Goal: Information Seeking & Learning: Learn about a topic

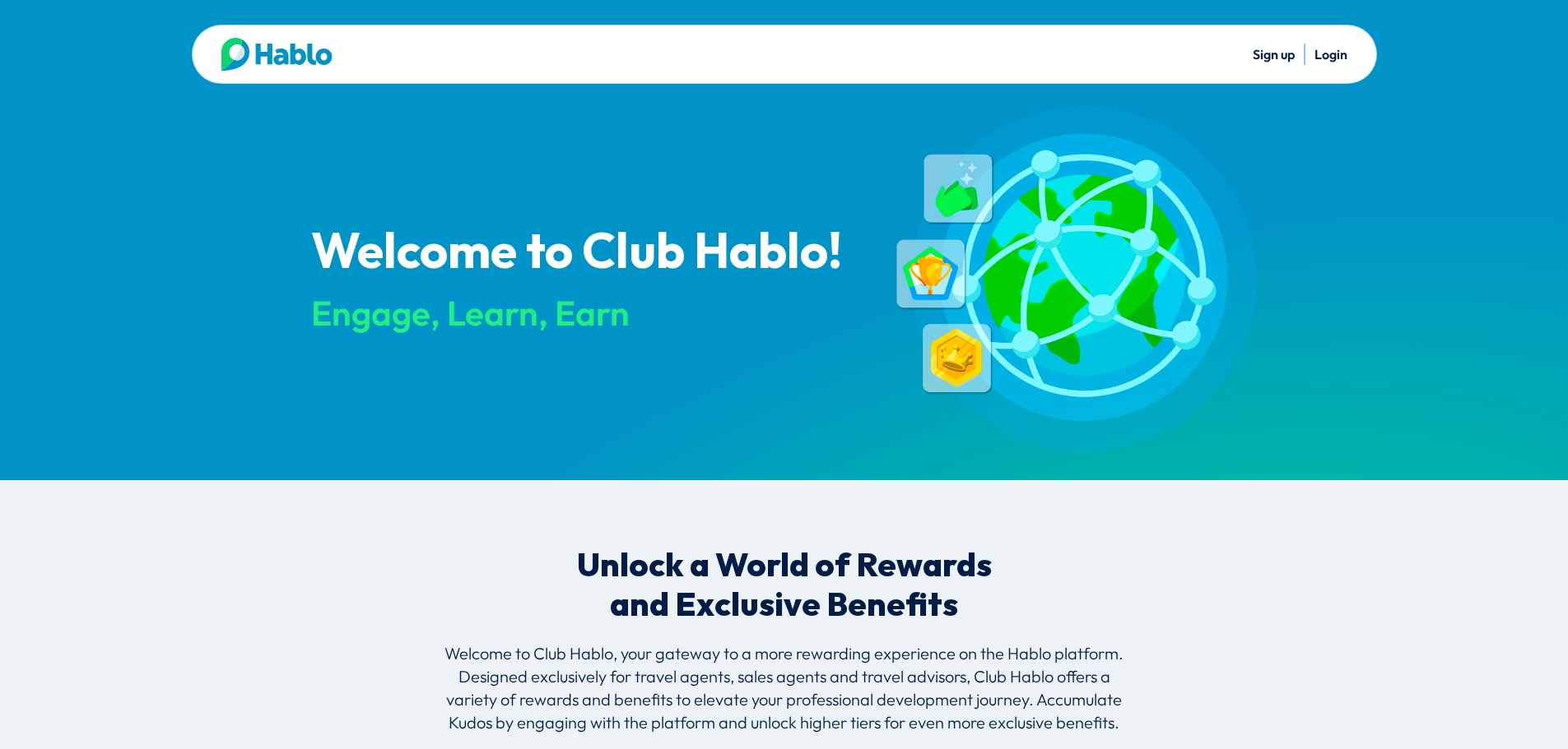
scroll to position [1957, 0]
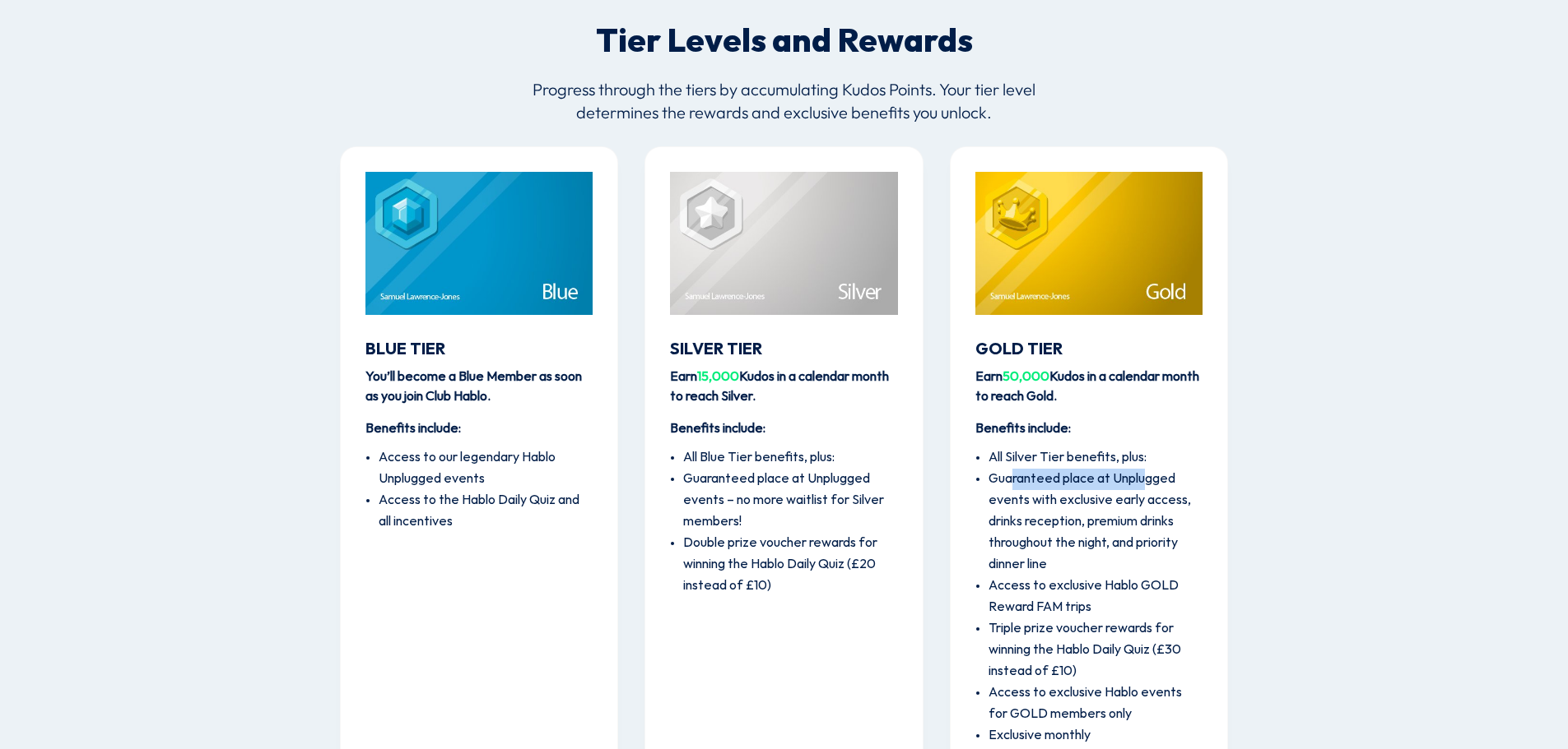
drag, startPoint x: 1010, startPoint y: 477, endPoint x: 1148, endPoint y: 471, distance: 138.1
click at [1148, 471] on li "Guaranteed place at Unplugged events with exclusive early access, drinks recept…" at bounding box center [1096, 523] width 214 height 107
click at [1149, 475] on li "Guaranteed place at Unplugged events with exclusive early access, drinks recept…" at bounding box center [1096, 523] width 214 height 107
drag, startPoint x: 1150, startPoint y: 476, endPoint x: 1150, endPoint y: 512, distance: 36.0
click at [1150, 512] on li "Guaranteed place at Unplugged events with exclusive early access, drinks recept…" at bounding box center [1096, 523] width 214 height 107
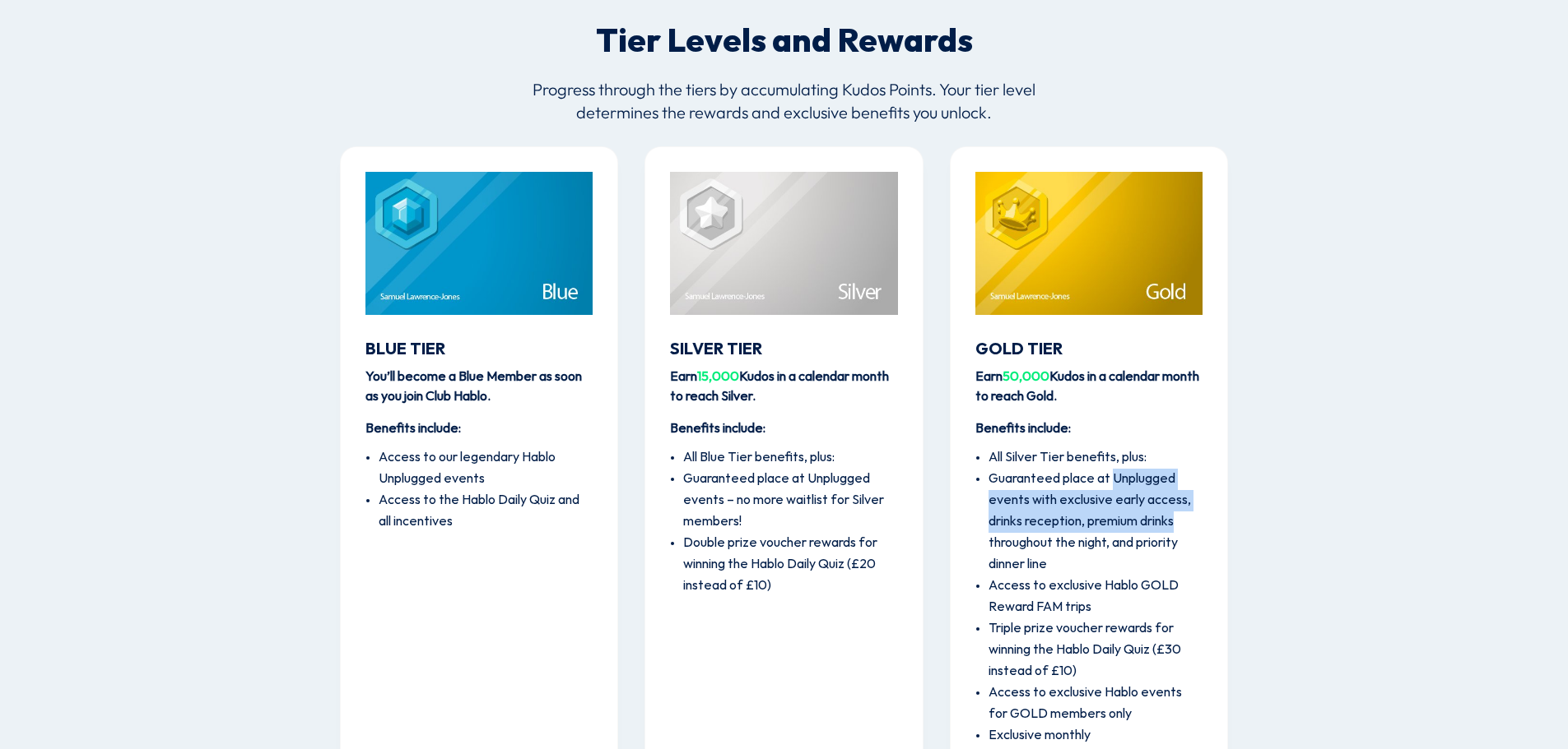
click at [1150, 526] on li "Guaranteed place at Unplugged events with exclusive early access, drinks recept…" at bounding box center [1096, 523] width 214 height 107
drag, startPoint x: 1093, startPoint y: 521, endPoint x: 1153, endPoint y: 541, distance: 63.2
click at [1153, 541] on li "Guaranteed place at Unplugged events with exclusive early access, drinks recept…" at bounding box center [1096, 523] width 214 height 107
click at [1156, 556] on li "Guaranteed place at Unplugged events with exclusive early access, drinks recept…" at bounding box center [1096, 523] width 214 height 107
drag, startPoint x: 1151, startPoint y: 502, endPoint x: 1121, endPoint y: 497, distance: 30.4
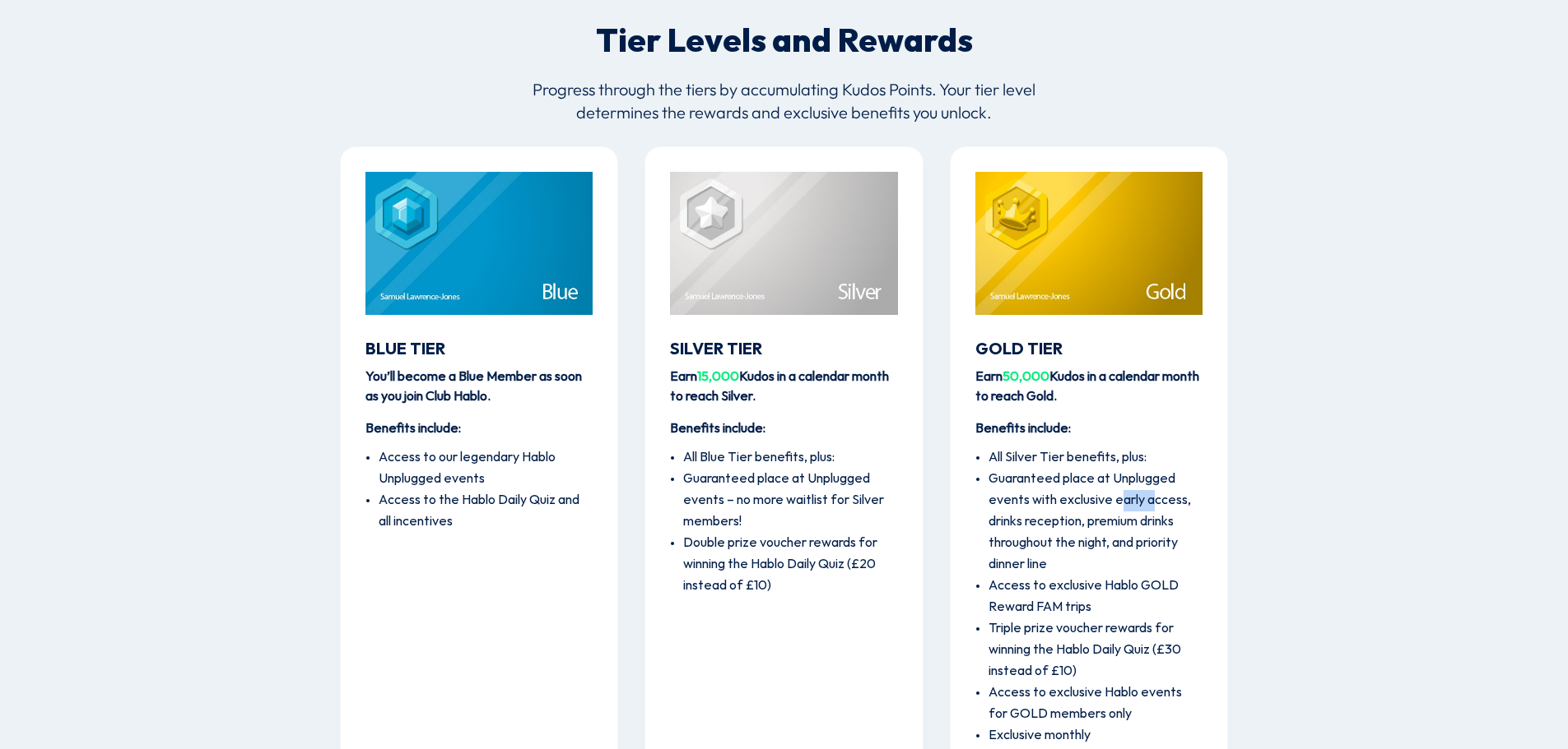
click at [1121, 497] on li "Guaranteed place at Unplugged events with exclusive early access, drinks recept…" at bounding box center [1096, 523] width 214 height 107
drag, startPoint x: 1121, startPoint y: 525, endPoint x: 1177, endPoint y: 561, distance: 66.6
click at [1177, 561] on li "Guaranteed place at Unplugged events with exclusive early access, drinks recept…" at bounding box center [1096, 523] width 214 height 107
click at [1175, 565] on li "Guaranteed place at Unplugged events with exclusive early access, drinks recept…" at bounding box center [1096, 523] width 214 height 107
click at [1165, 581] on li "Access to exclusive Hablo GOLD Reward FAM trips" at bounding box center [1096, 598] width 214 height 43
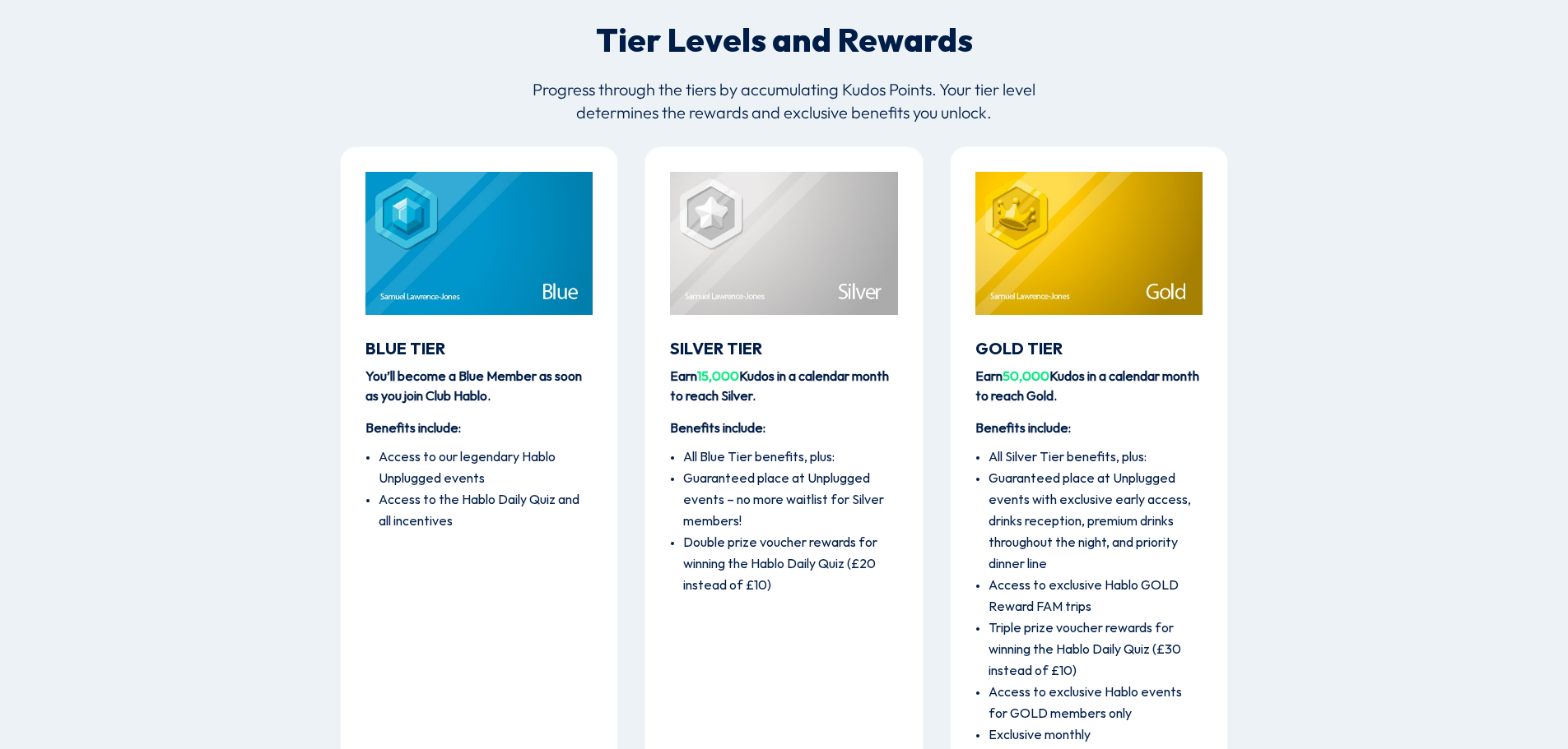
drag, startPoint x: 1160, startPoint y: 598, endPoint x: 1174, endPoint y: 608, distance: 17.2
click at [1174, 608] on li "Access to exclusive Hablo GOLD Reward FAM trips" at bounding box center [1096, 598] width 214 height 43
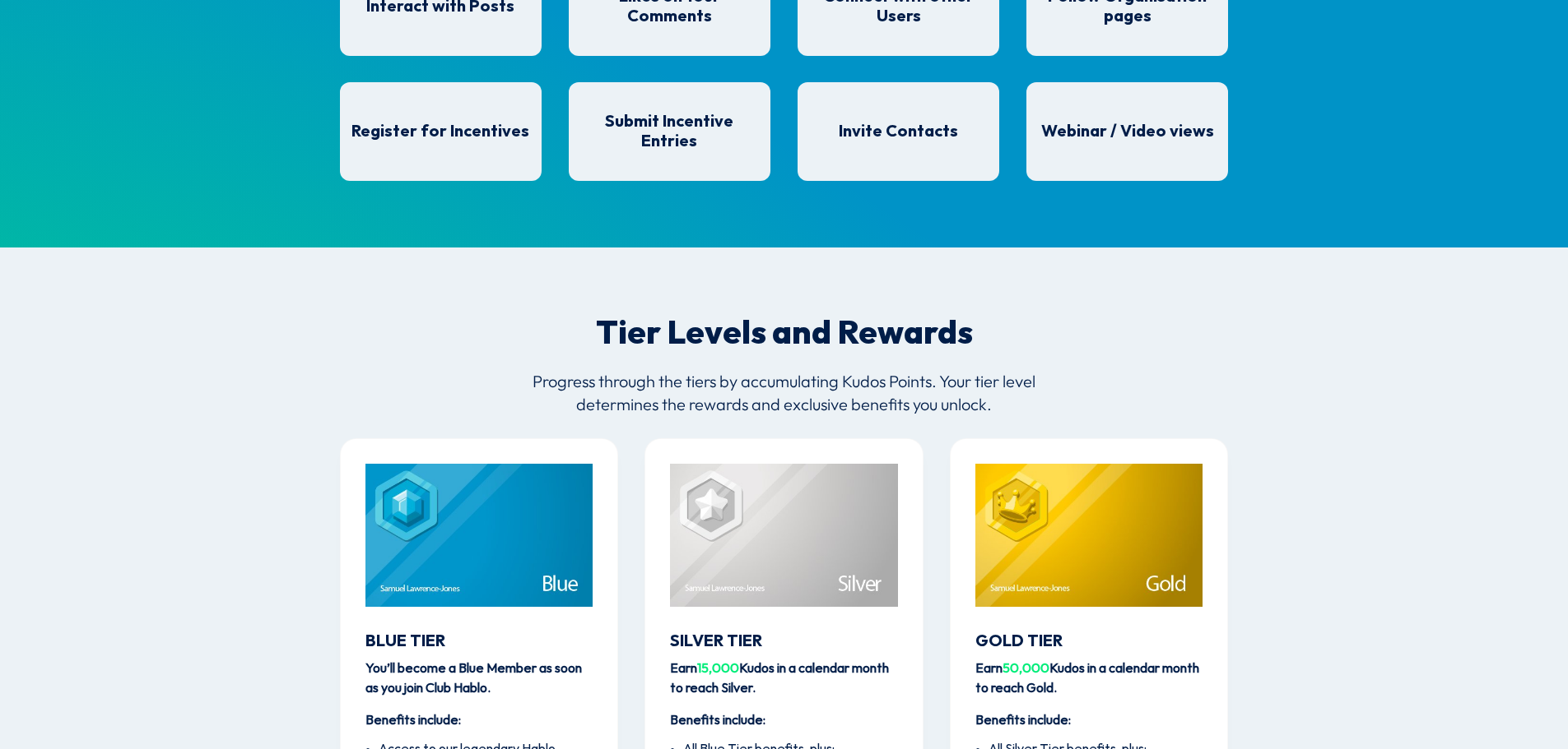
scroll to position [1216, 0]
